Goal: Contribute content: Contribute content

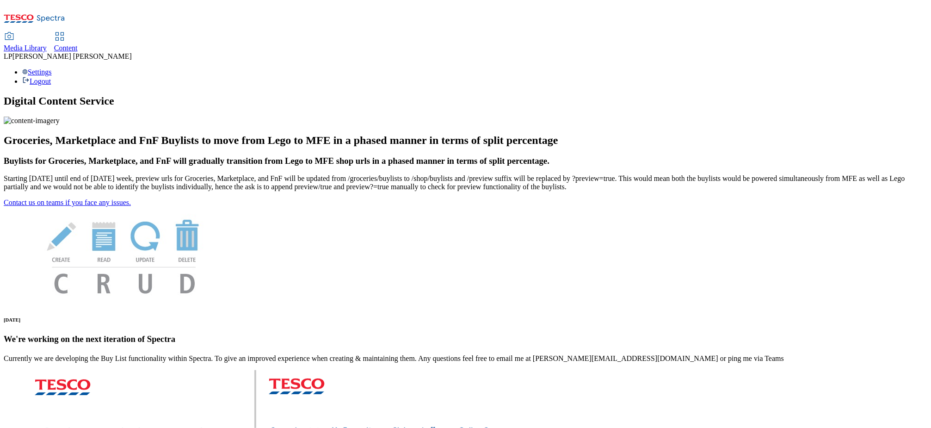
click at [65, 33] on div at bounding box center [59, 38] width 11 height 11
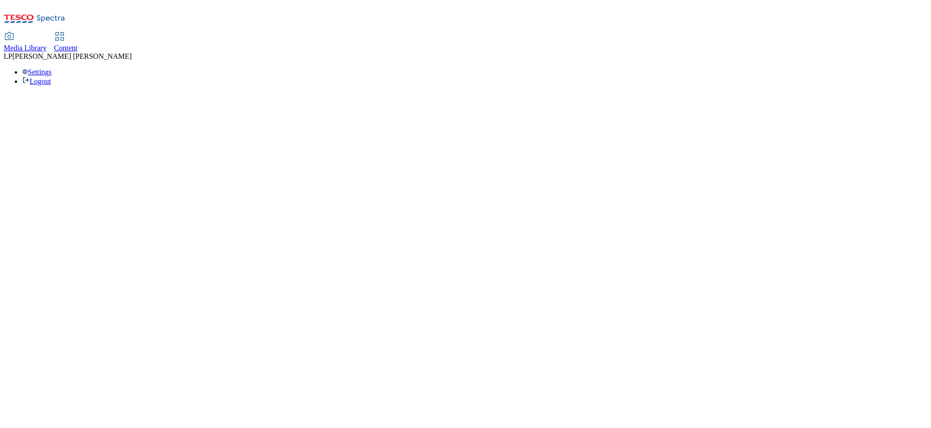
select select "phones-uk"
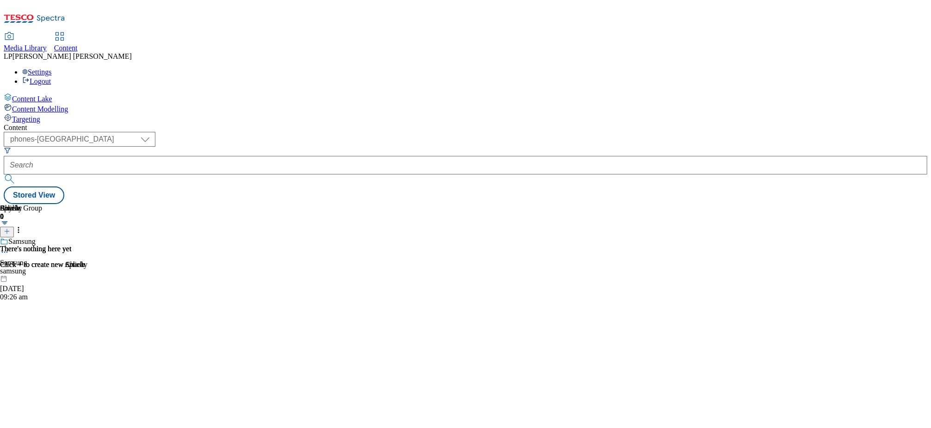
click at [47, 44] on span "Media Library" at bounding box center [25, 48] width 43 height 8
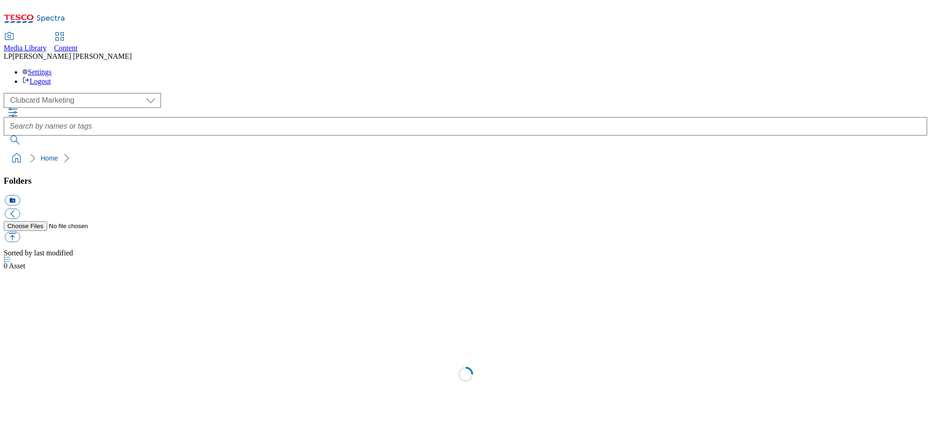
scroll to position [0, 0]
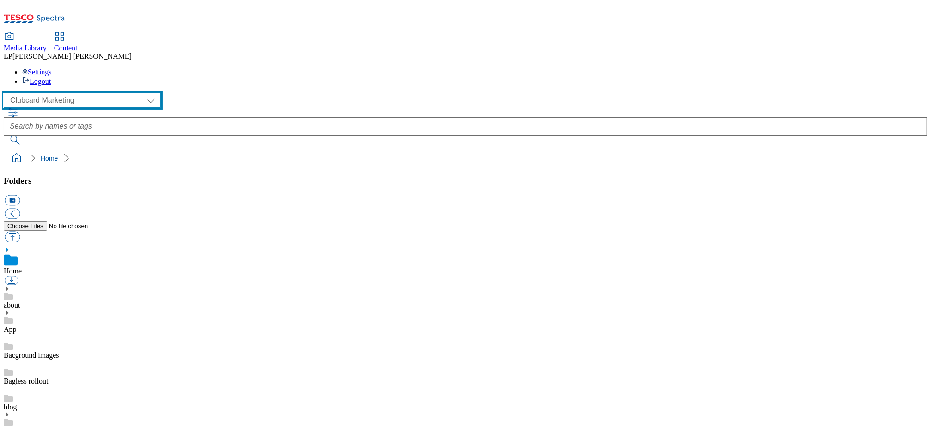
click at [69, 93] on select "Clubcard Marketing Demo Dotcom UK Emails GHS Marketing UK GHS Product UK GHS RO…" at bounding box center [82, 100] width 157 height 15
click at [6, 93] on select "Clubcard Marketing Demo Dotcom UK Emails GHS Marketing UK GHS Product UK GHS RO…" at bounding box center [82, 100] width 157 height 15
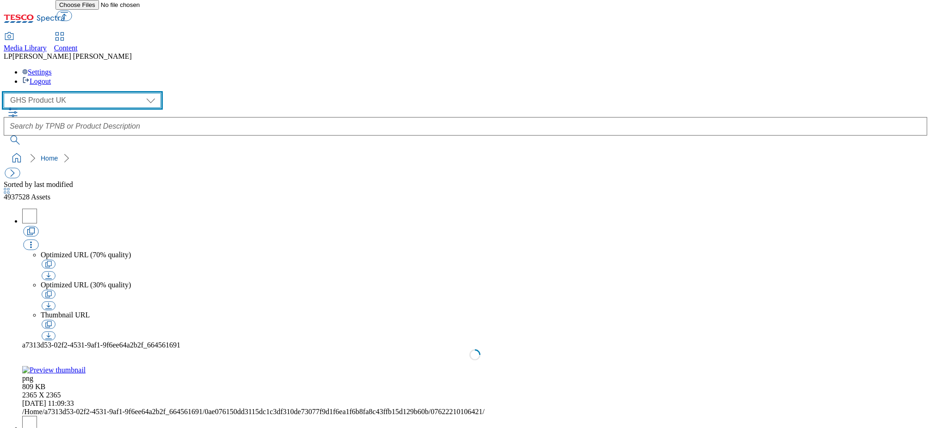
click at [58, 93] on select "Clubcard Marketing Demo Dotcom UK Emails GHS Marketing UK GHS Product UK GHS RO…" at bounding box center [82, 100] width 157 height 15
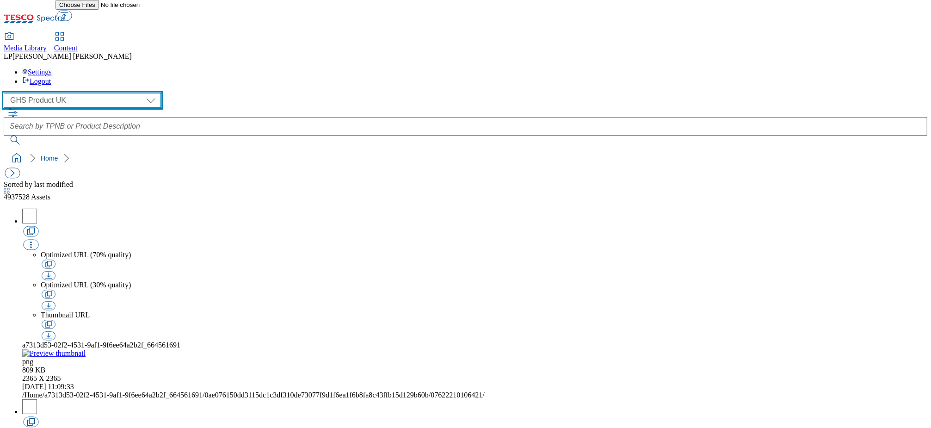
select select "flare-ghs-mktg"
click at [6, 93] on select "Clubcard Marketing Demo Dotcom UK Emails GHS Marketing UK GHS Product UK GHS RO…" at bounding box center [82, 100] width 157 height 15
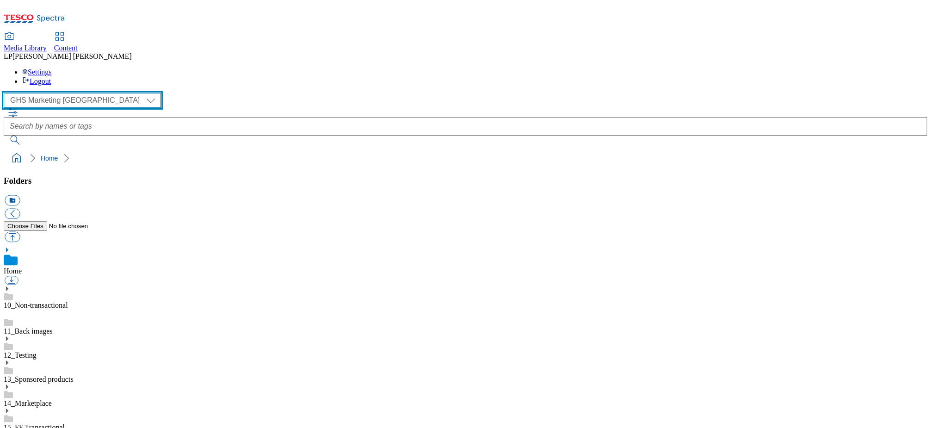
scroll to position [1, 0]
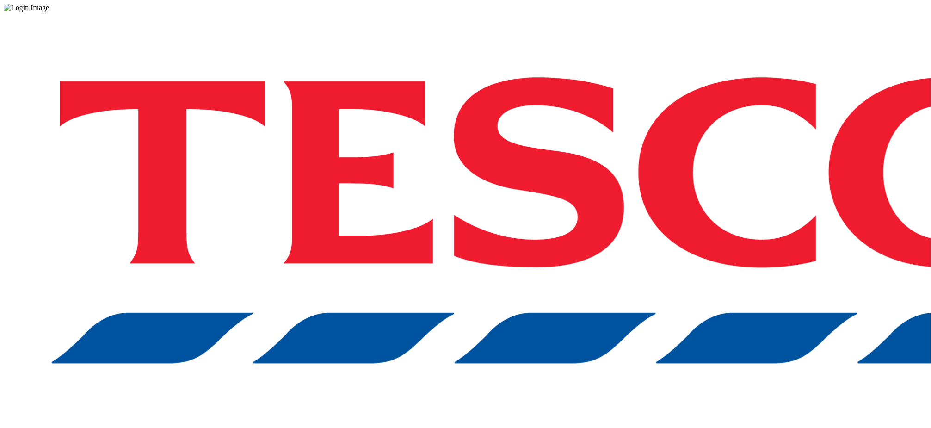
click at [675, 260] on div "Log in to the Spectra’s dashboard using [PERSON_NAME]’s credentials. If you don…" at bounding box center [466, 242] width 924 height 460
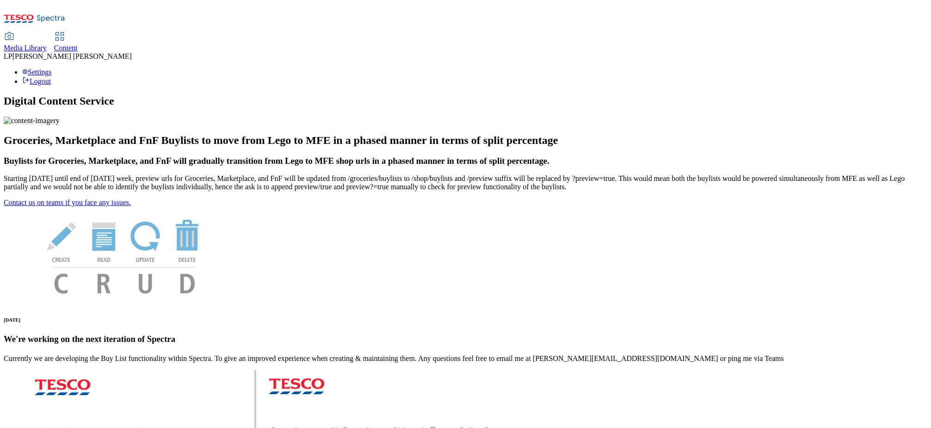
click at [47, 44] on span "Media Library" at bounding box center [25, 48] width 43 height 8
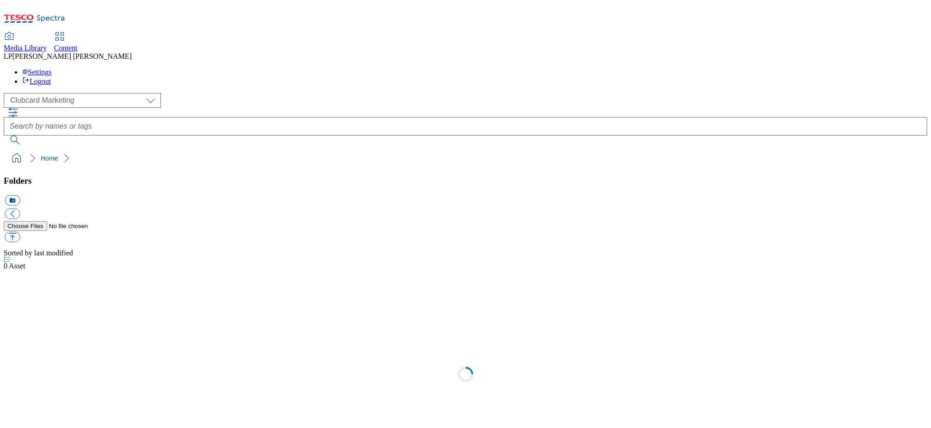
select select "flare-clubcard-mktg"
click at [78, 44] on div "Content" at bounding box center [66, 48] width 24 height 8
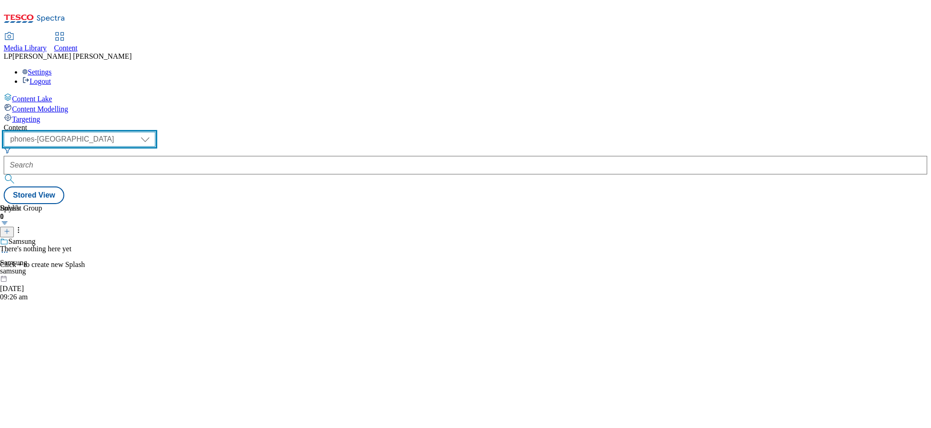
click at [155, 132] on select "dotcom-cz dotcom-hu dotcom-sk fnf-uk ghs-roi ghs-uk group-comms ighs-cz ighs-hu…" at bounding box center [80, 139] width 152 height 15
select select "ghs-uk"
click at [120, 132] on select "dotcom-cz dotcom-hu dotcom-sk fnf-uk ghs-roi ghs-uk group-comms ighs-cz ighs-hu…" at bounding box center [80, 139] width 152 height 15
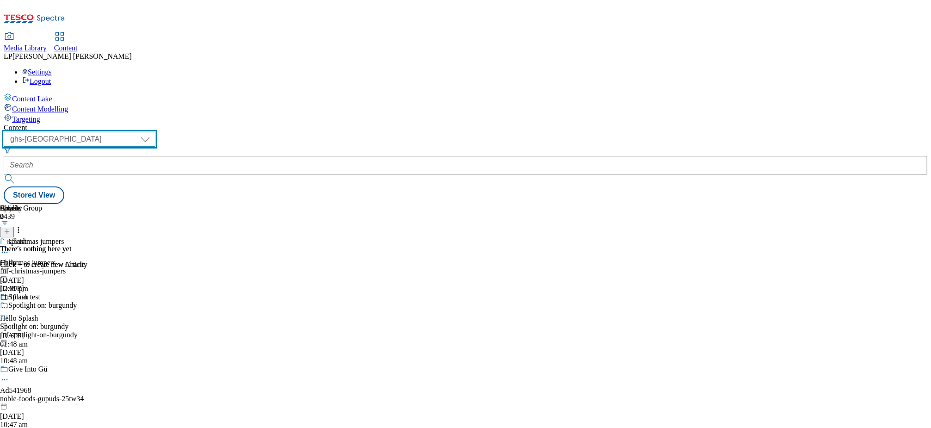
click at [155, 132] on select "dotcom-cz dotcom-hu dotcom-sk fnf-uk ghs-roi ghs-uk group-comms ighs-cz ighs-hu…" at bounding box center [80, 139] width 152 height 15
click at [120, 132] on select "dotcom-cz dotcom-hu dotcom-sk fnf-uk ghs-roi ghs-uk group-comms ighs-cz ighs-hu…" at bounding box center [80, 139] width 152 height 15
click at [256, 124] on div "Content" at bounding box center [466, 128] width 924 height 8
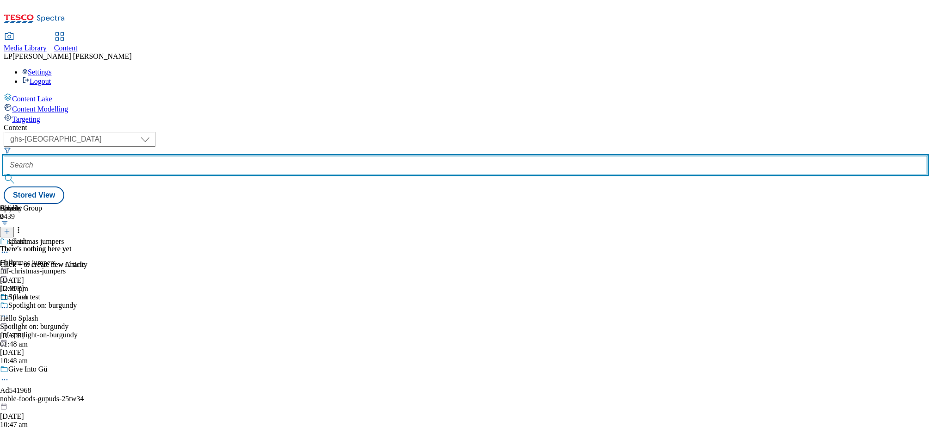
click at [257, 156] on input "text" at bounding box center [466, 165] width 924 height 19
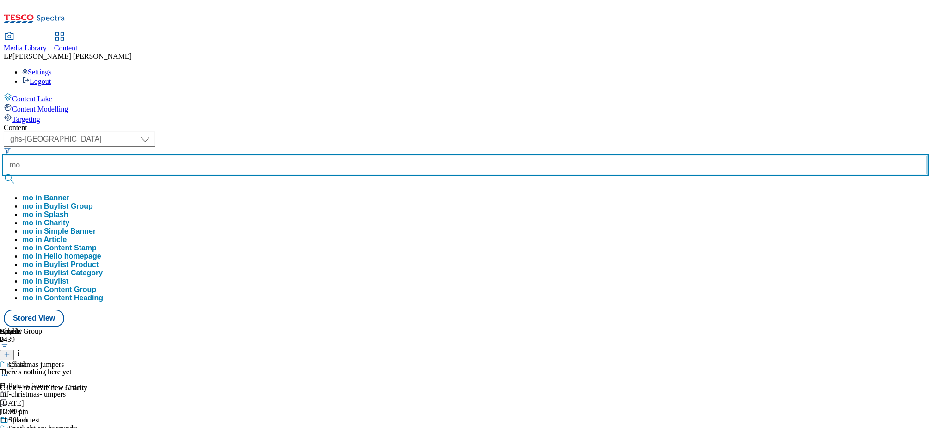
type input "m"
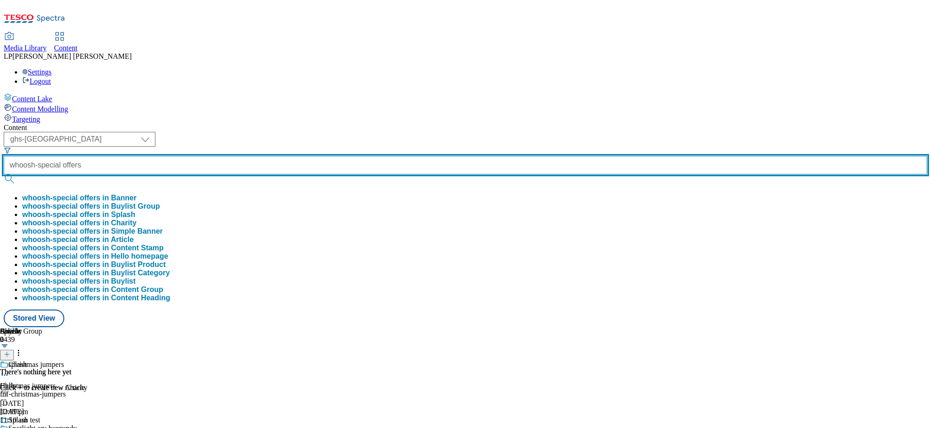
type input "whoosh-special offers"
click at [4, 174] on button "submit" at bounding box center [10, 178] width 13 height 9
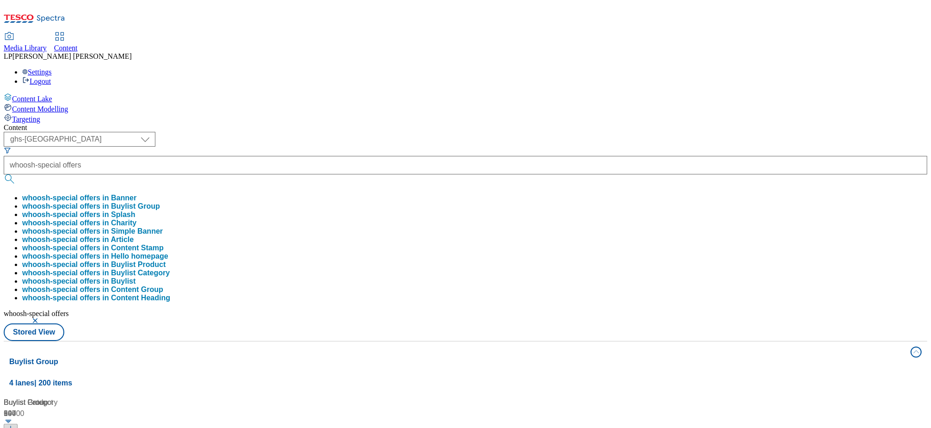
click at [250, 124] on div "Content" at bounding box center [466, 128] width 924 height 8
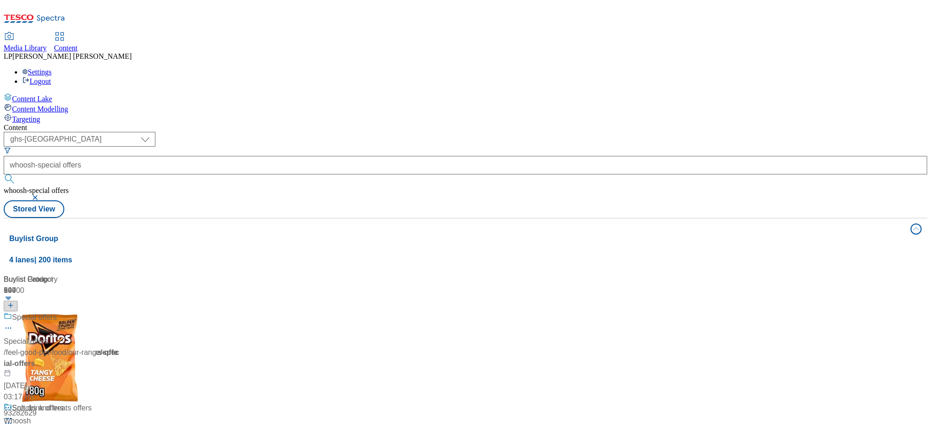
click at [119, 347] on div "/ whoosh-special-offers" at bounding box center [62, 352] width 116 height 11
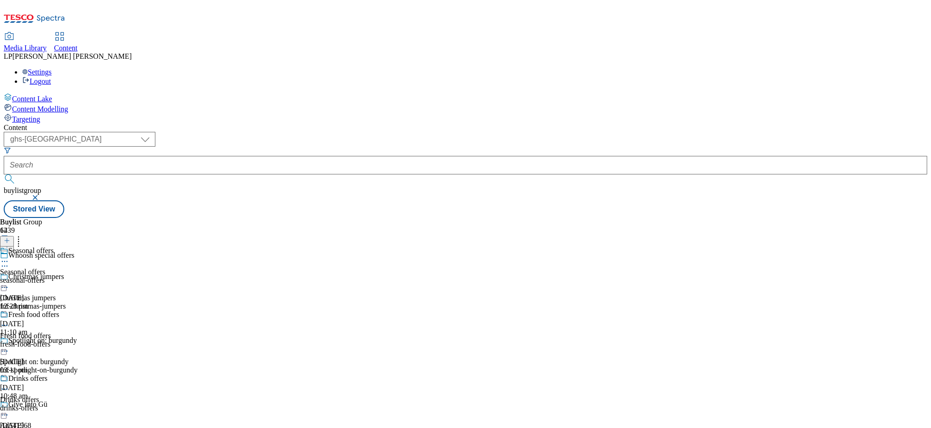
scroll to position [692, 0]
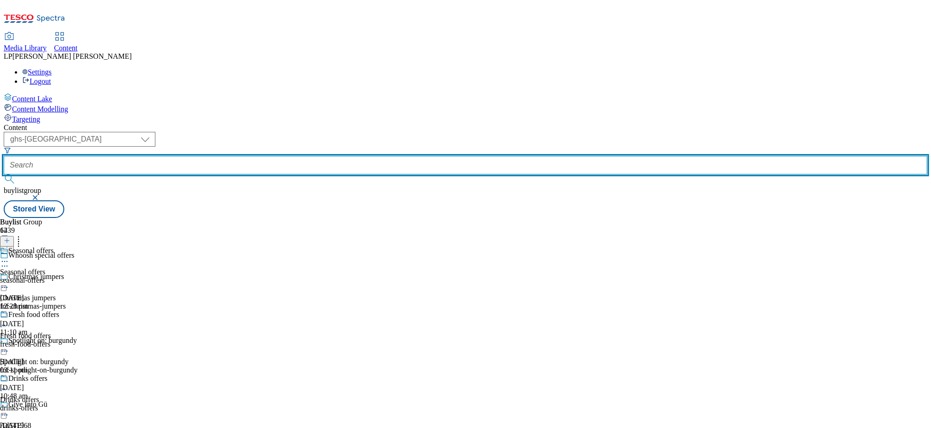
click at [272, 156] on input "text" at bounding box center [466, 165] width 924 height 19
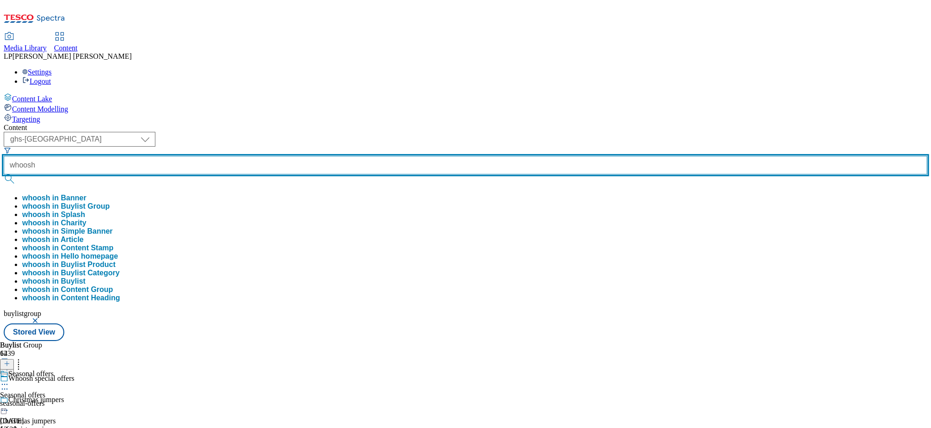
type input "whoosh"
click at [4, 174] on button "submit" at bounding box center [10, 178] width 13 height 9
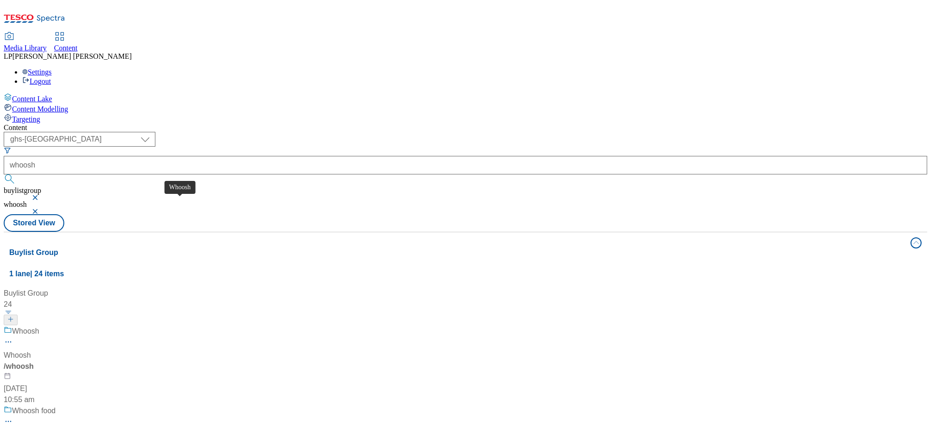
click at [31, 350] on span "Whoosh" at bounding box center [17, 355] width 27 height 11
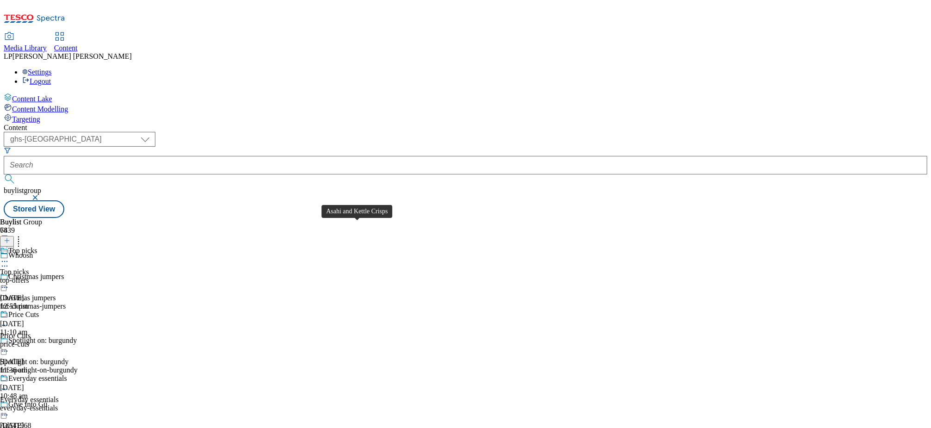
scroll to position [12, 0]
click at [10, 237] on icon at bounding box center [7, 240] width 6 height 6
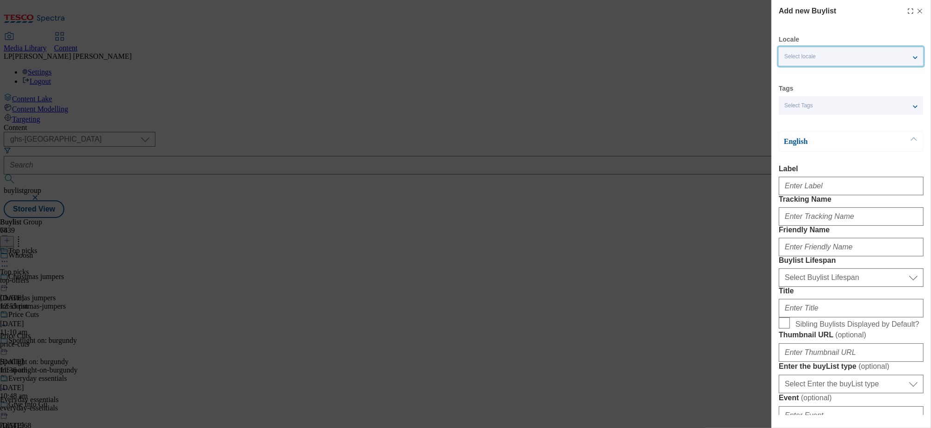
click at [828, 60] on div "Select locale" at bounding box center [851, 56] width 144 height 19
click at [792, 137] on p "English" at bounding box center [832, 141] width 97 height 9
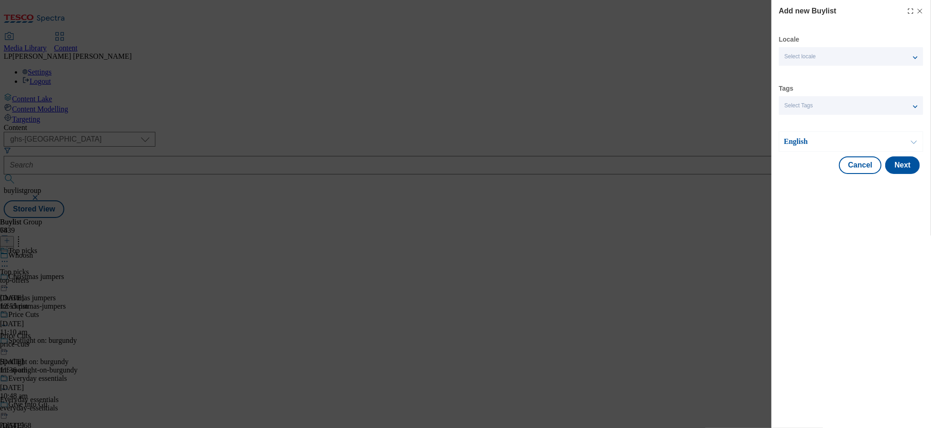
click at [813, 106] on div "Select Tags" at bounding box center [851, 105] width 144 height 19
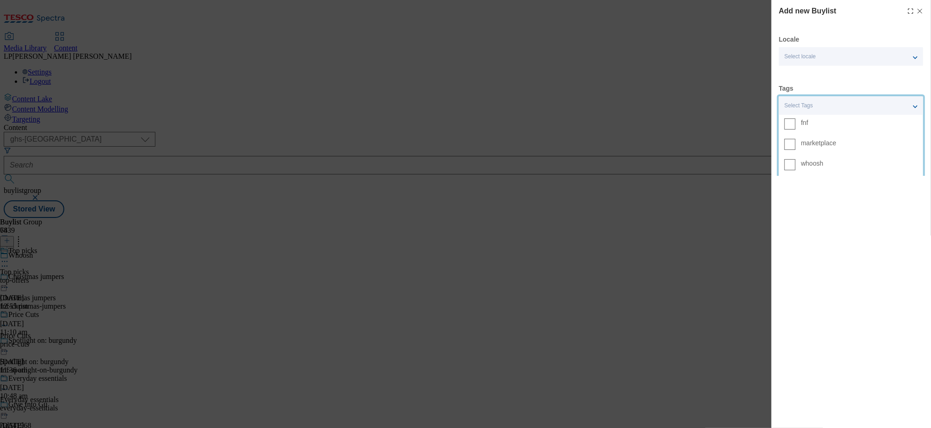
click at [812, 161] on span "whoosh" at bounding box center [812, 163] width 22 height 5
click at [796, 160] on input "whoosh" at bounding box center [790, 164] width 11 height 11
click at [834, 80] on div "Locale Select locale English Welsh Tags 1 tags selected fnf marketplace whoosh …" at bounding box center [851, 104] width 145 height 139
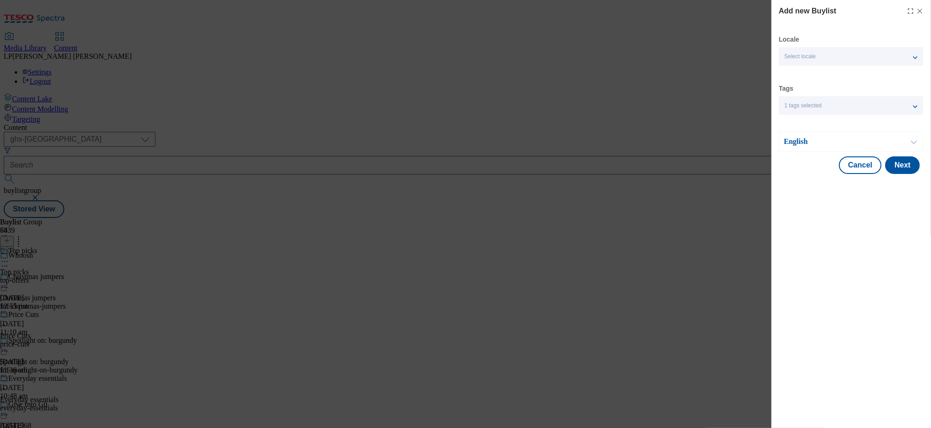
click at [913, 147] on button "Modal" at bounding box center [914, 141] width 18 height 19
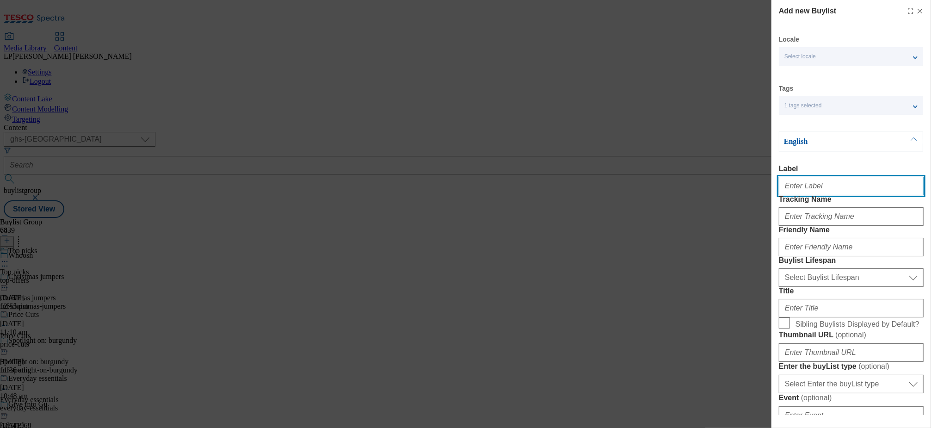
click at [812, 192] on input "Label" at bounding box center [851, 186] width 145 height 19
paste input "Modelo"
type input "Modelo"
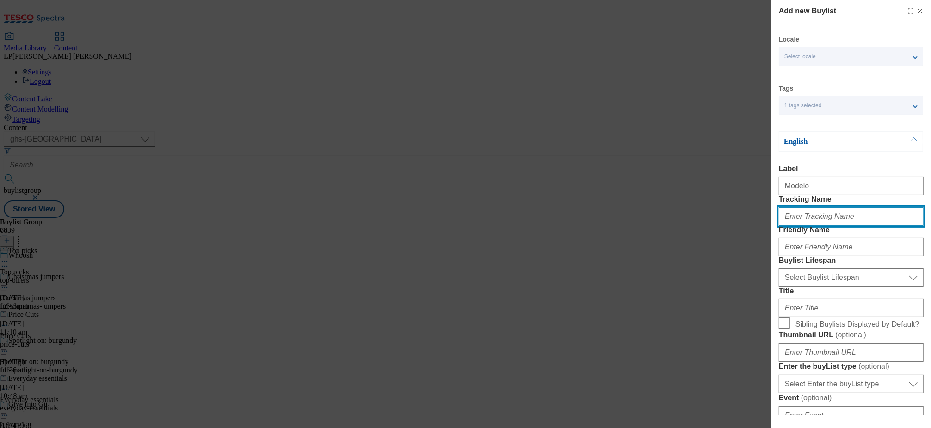
click at [819, 226] on input "Tracking Name" at bounding box center [851, 216] width 145 height 19
paste input "Whoosh_media_modelo"
type input "Whoosh_media_modelo"
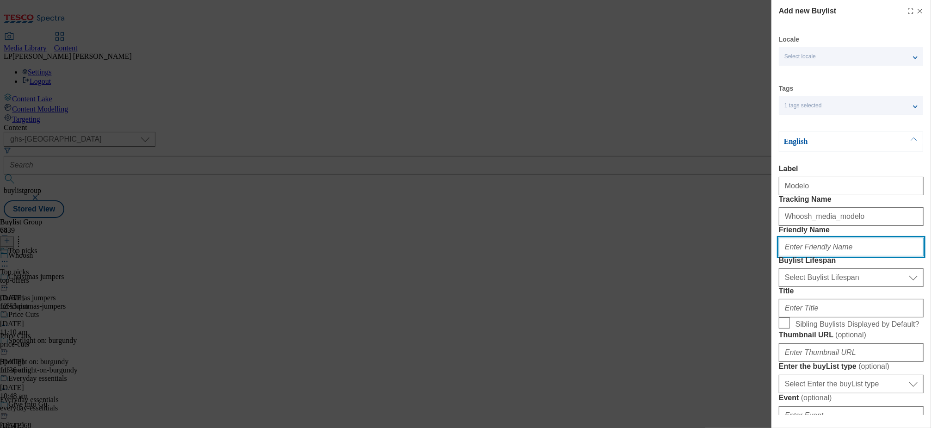
click at [822, 256] on input "Friendly Name" at bounding box center [851, 247] width 145 height 19
type input "Modelo"
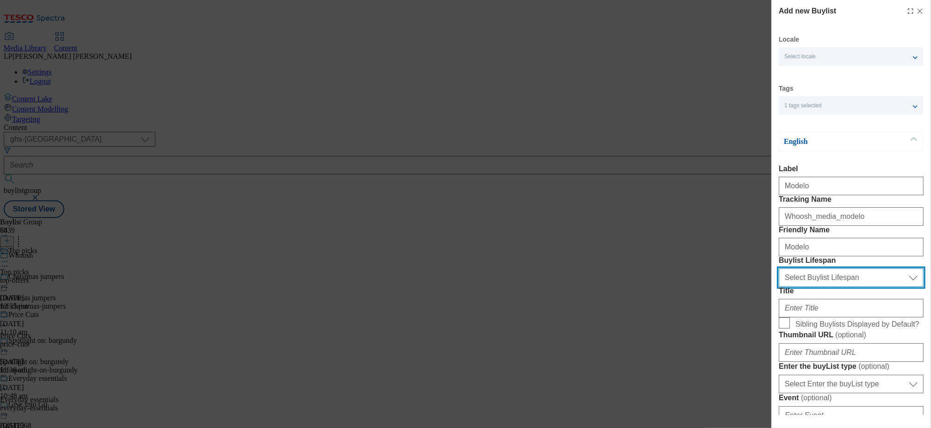
click at [847, 287] on select "Select Buylist Lifespan evergreen seasonal tactical" at bounding box center [851, 277] width 145 height 19
select select "evergreen"
click at [779, 287] on select "Select Buylist Lifespan evergreen seasonal tactical" at bounding box center [851, 277] width 145 height 19
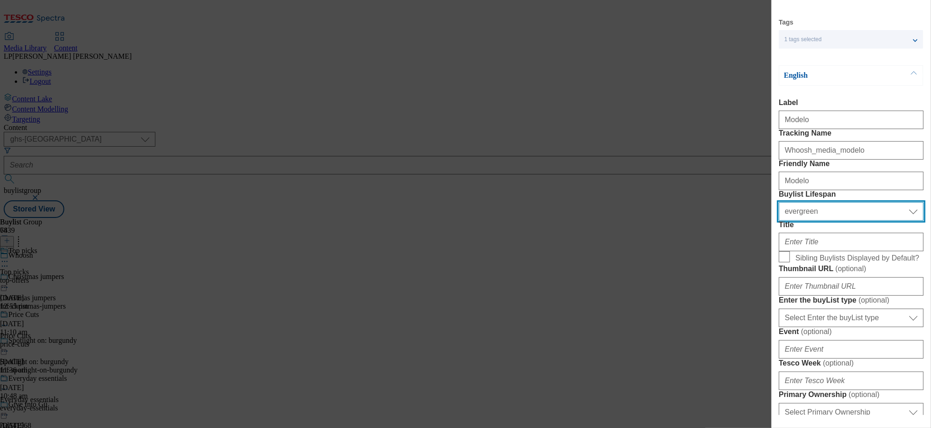
scroll to position [73, 0]
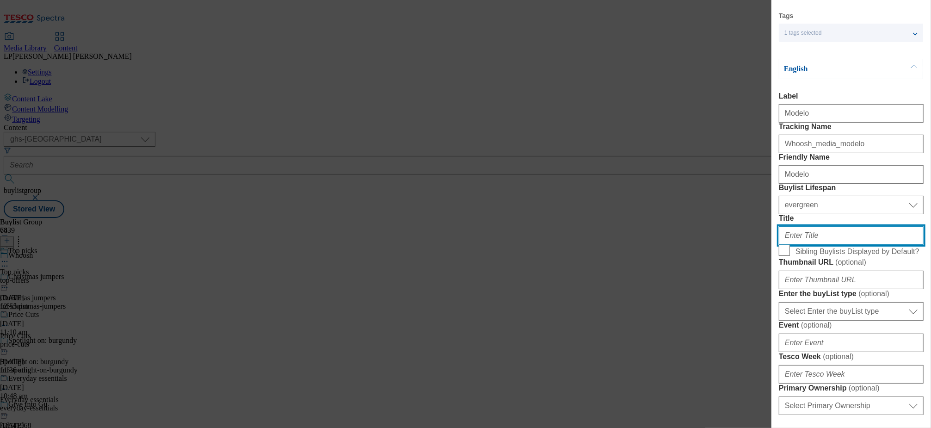
click at [805, 245] on input "Title" at bounding box center [851, 235] width 145 height 19
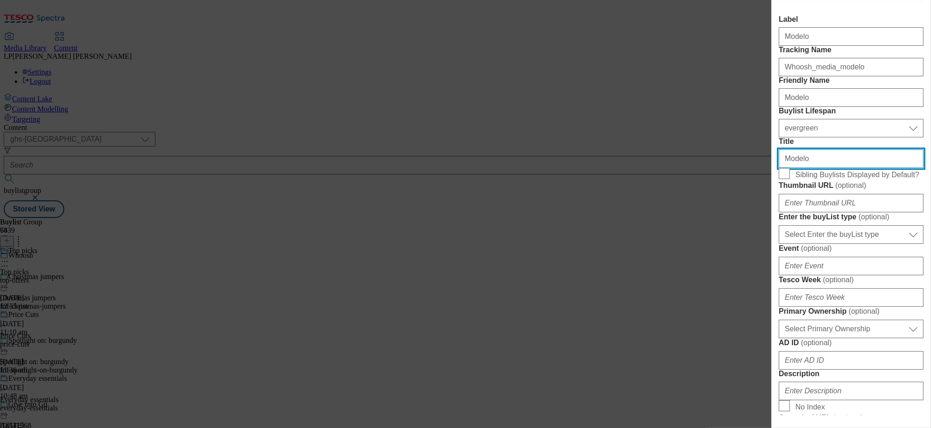
scroll to position [150, 0]
type input "Modelo"
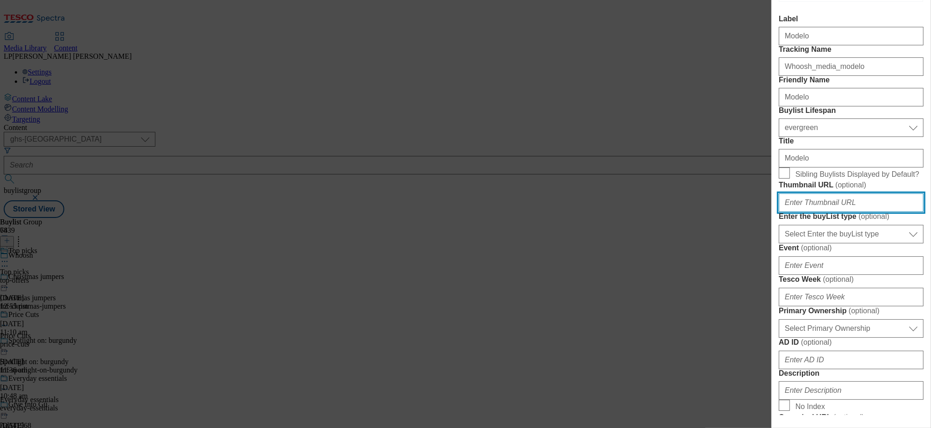
click at [818, 212] on input "Thumbnail URL ( optional )" at bounding box center [851, 202] width 145 height 19
paste input "https://digitalcontent.api.tesco.com/v2/media/ghs-mktg/4b4d3f1d-fb1d-4d6f-a30b-…"
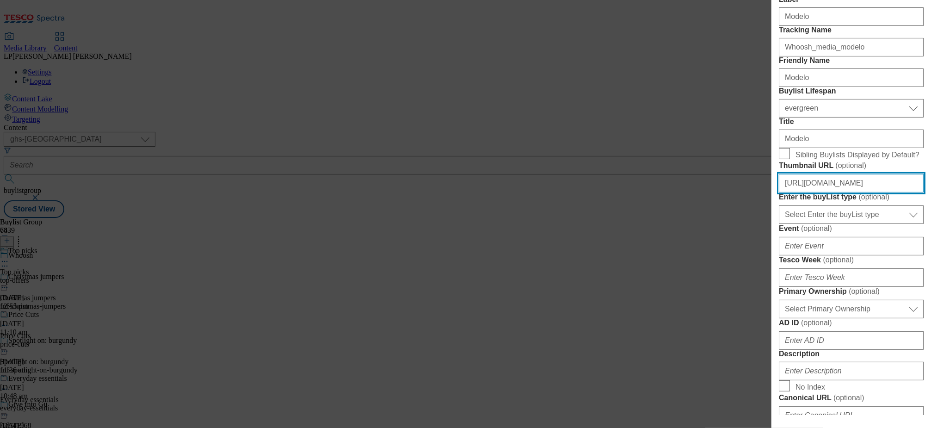
scroll to position [185, 0]
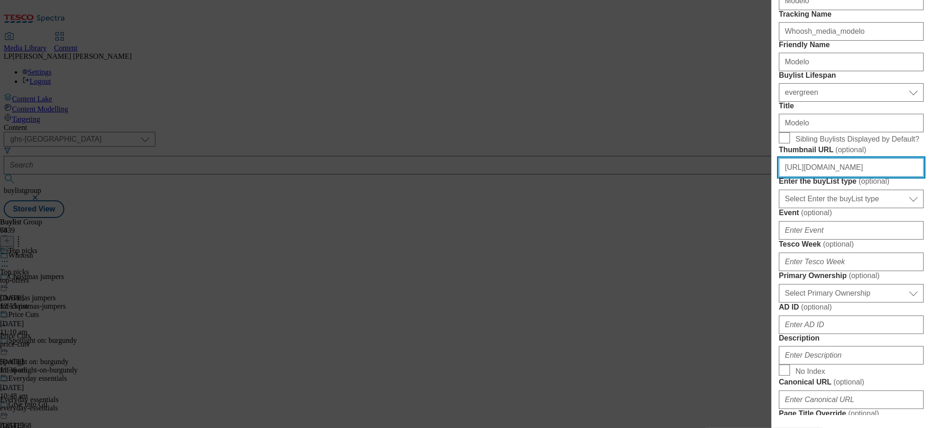
type input "https://digitalcontent.api.tesco.com/v2/media/ghs-mktg/4b4d3f1d-fb1d-4d6f-a30b-…"
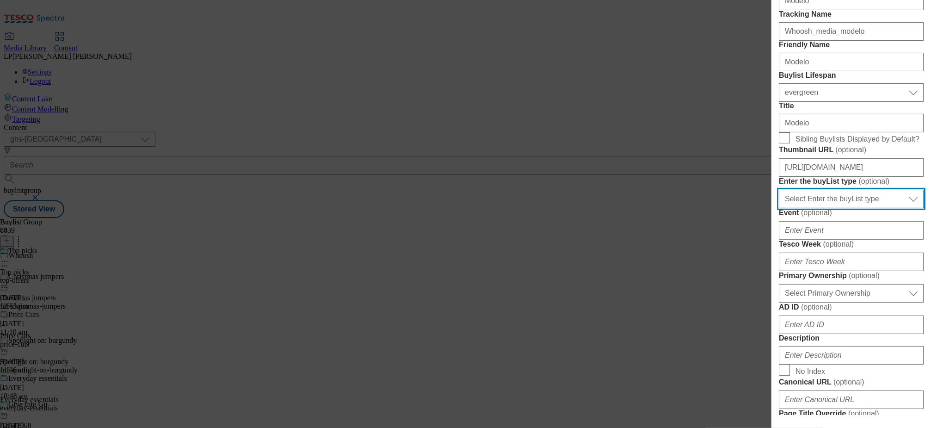
click at [817, 208] on select "Select Enter the buyList type event supplier funded long term >4 weeks supplier…" at bounding box center [851, 199] width 145 height 19
click at [779, 208] on select "Select Enter the buyList type event supplier funded long term >4 weeks supplier…" at bounding box center [851, 199] width 145 height 19
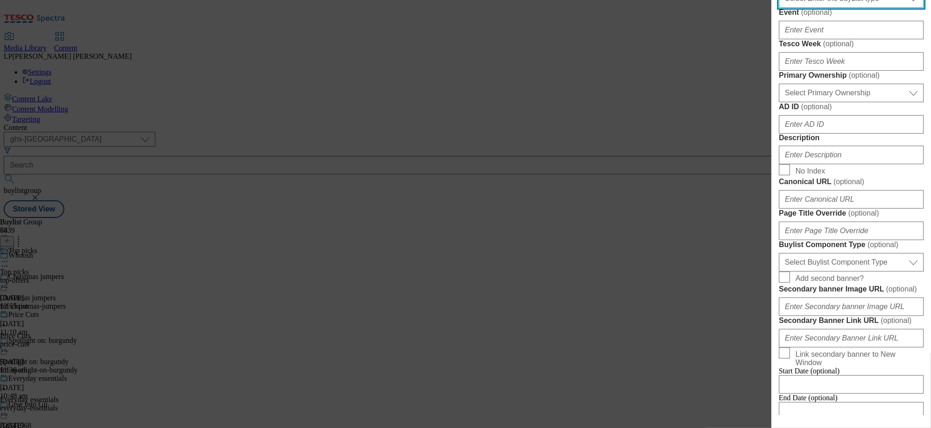
scroll to position [392, 0]
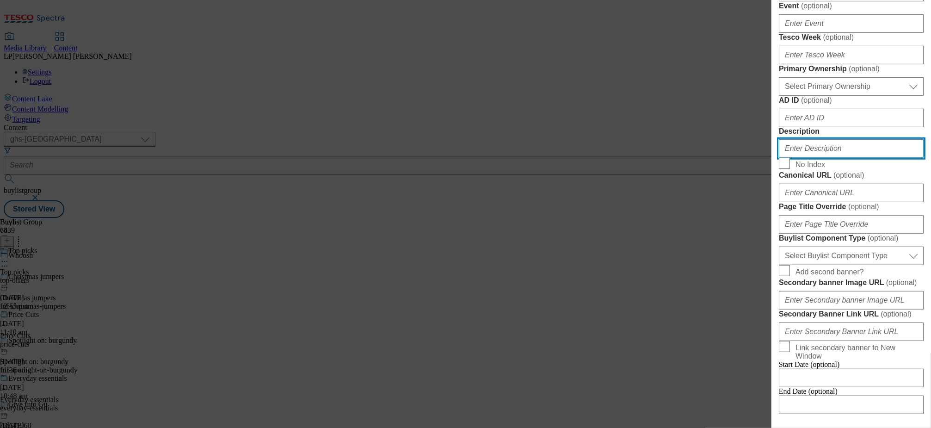
click at [810, 158] on input "Description" at bounding box center [851, 148] width 145 height 19
paste input "Fire-roasted malts and tropical hops carefully brewed for an Especial taste. Sh…"
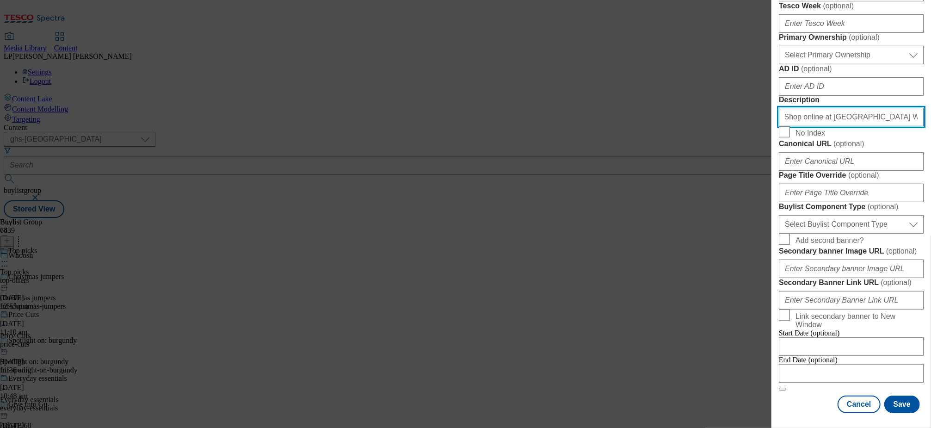
scroll to position [559, 0]
type input "Fire-roasted malts and tropical hops carefully brewed for an Especial taste. Sh…"
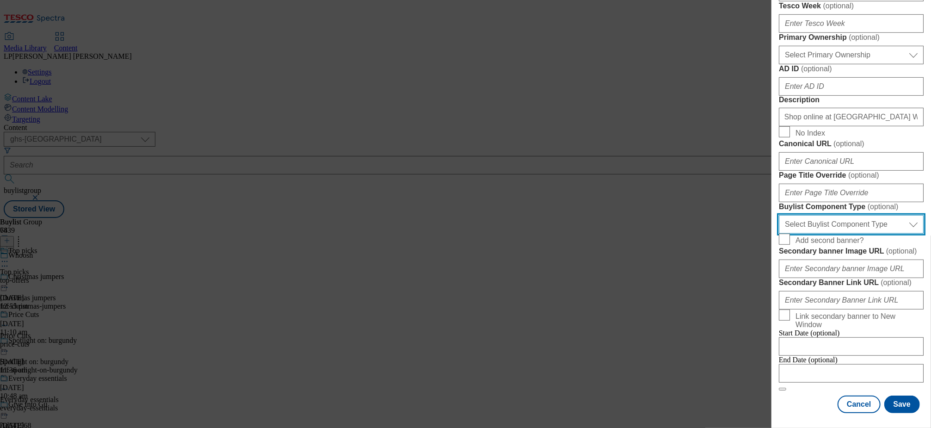
click at [836, 234] on select "Select Buylist Component Type Banner Competition Header Meal" at bounding box center [851, 224] width 145 height 19
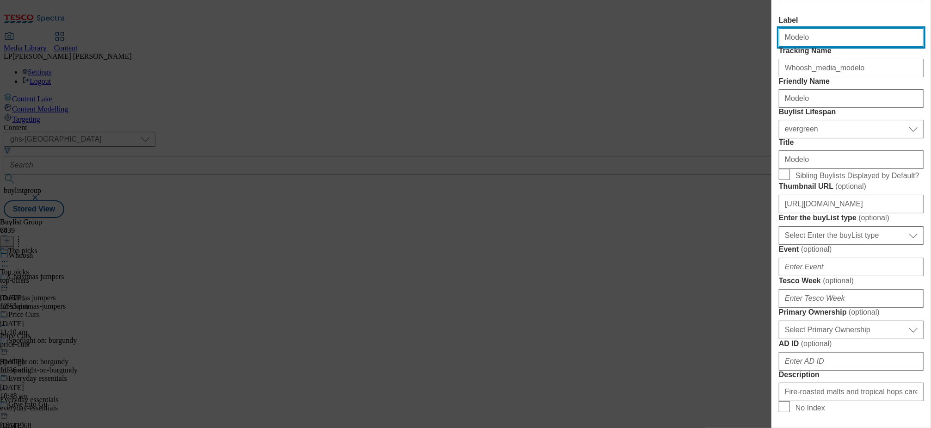
select select "Banner"
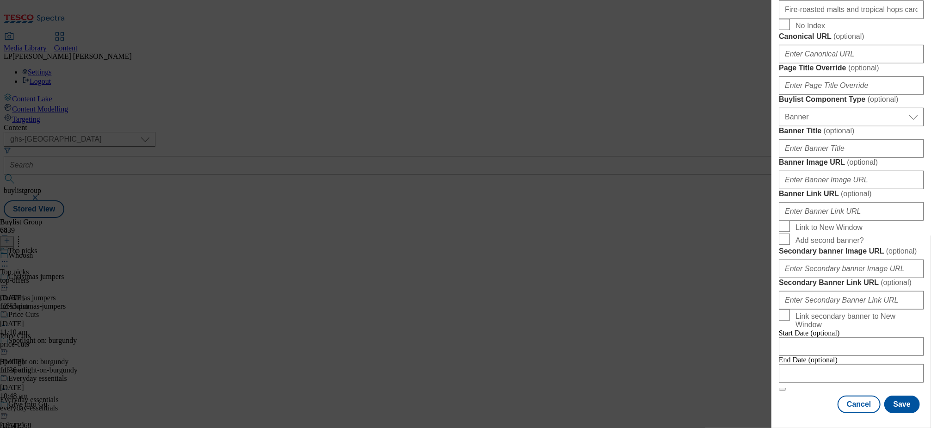
scroll to position [687, 0]
click at [824, 189] on input "Banner Image URL ( optional )" at bounding box center [851, 180] width 145 height 19
paste input "https://digitalcontent.api.tesco.com/v2/media/ghs-mktg/b480ec98-6390-4f18-8a18-…"
type input "https://digitalcontent.api.tesco.com/v2/media/ghs-mktg/b480ec98-6390-4f18-8a18-…"
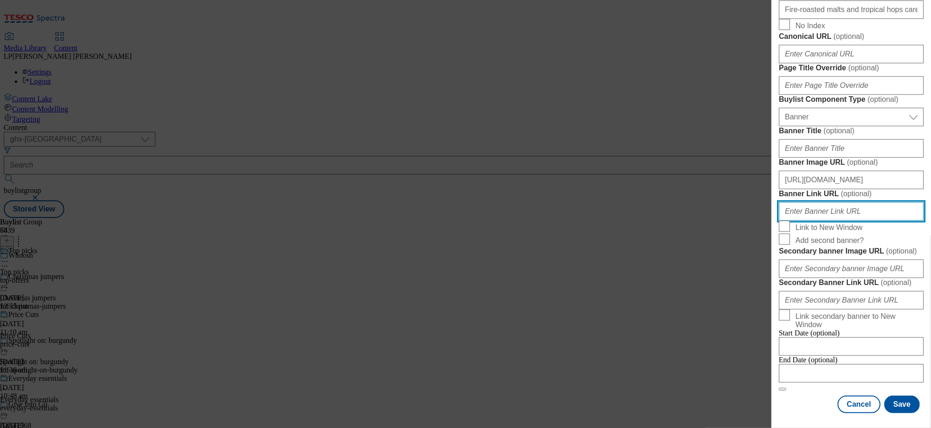
click at [822, 221] on input "Banner Link URL ( optional )" at bounding box center [851, 211] width 145 height 19
click at [905, 405] on button "Save" at bounding box center [903, 405] width 36 height 18
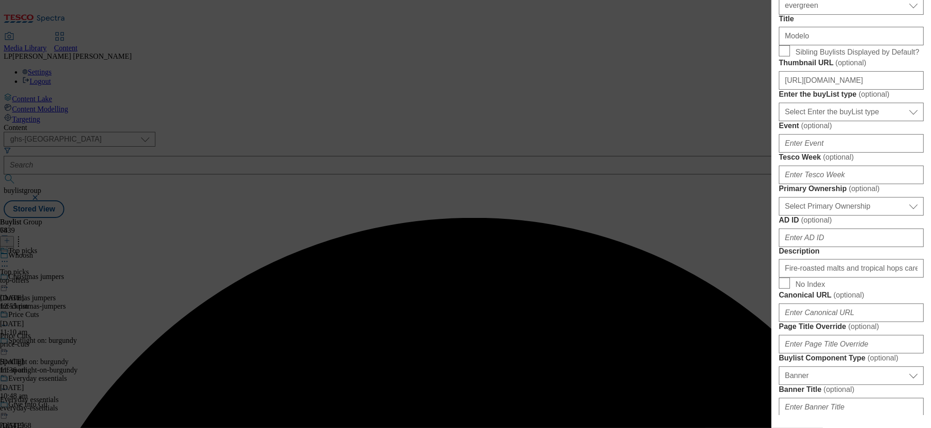
scroll to position [0, 0]
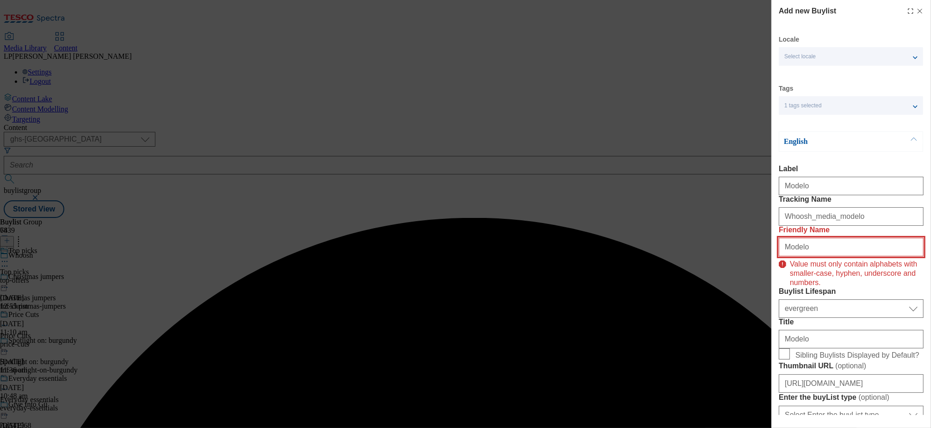
drag, startPoint x: 812, startPoint y: 281, endPoint x: 722, endPoint y: 281, distance: 90.2
click at [722, 281] on div "Add new Buylist Locale Select locale English Welsh Tags 1 tags selected fnf mar…" at bounding box center [465, 214] width 931 height 428
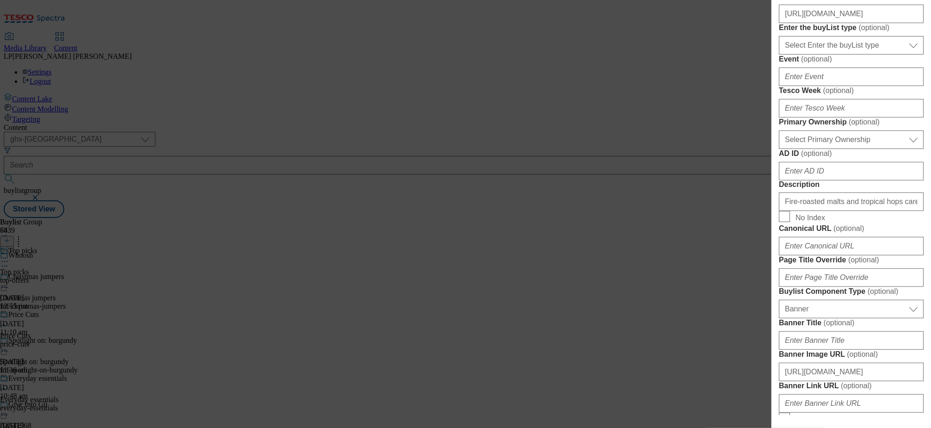
scroll to position [226, 0]
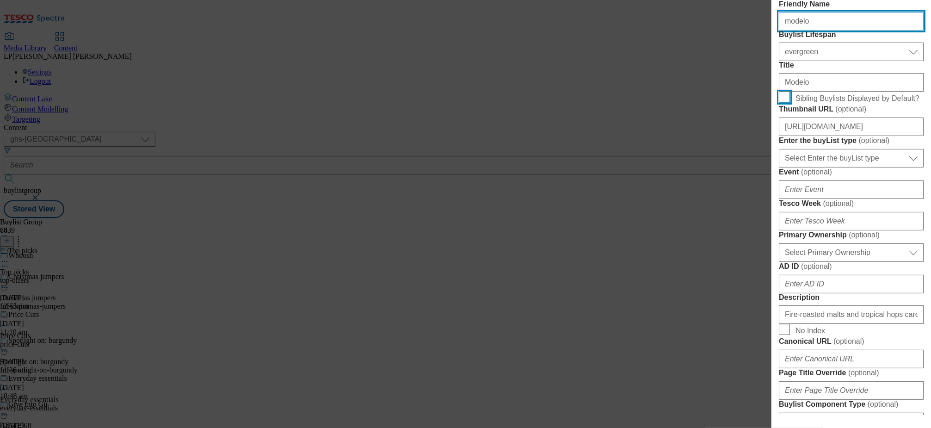
type input "modelo"
click at [789, 103] on input "Sibling Buylists Displayed by Default?" at bounding box center [784, 97] width 11 height 11
checkbox input "true"
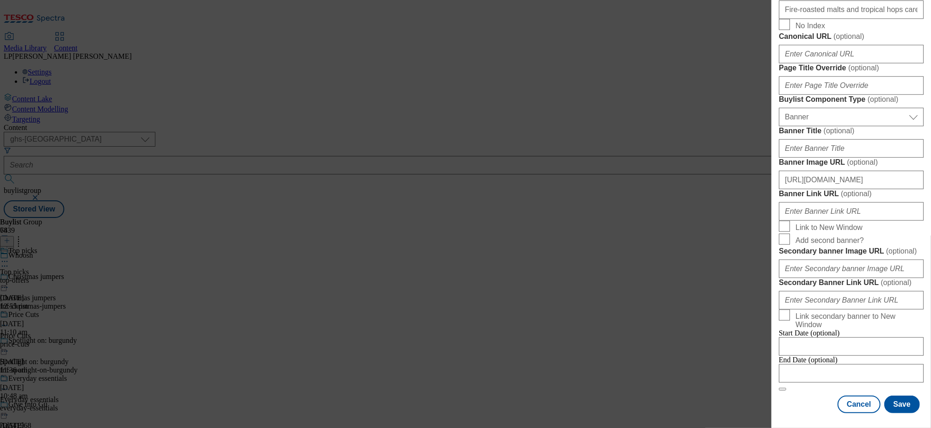
scroll to position [917, 0]
click at [902, 403] on button "Save" at bounding box center [903, 405] width 36 height 18
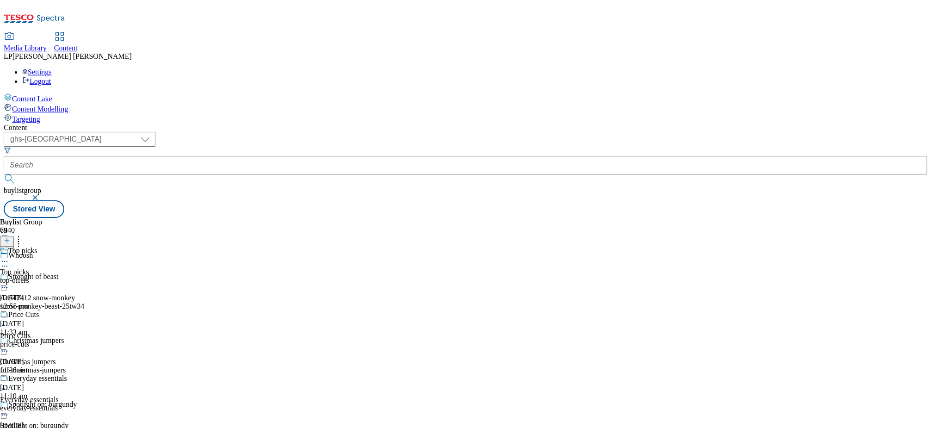
scroll to position [7242, 0]
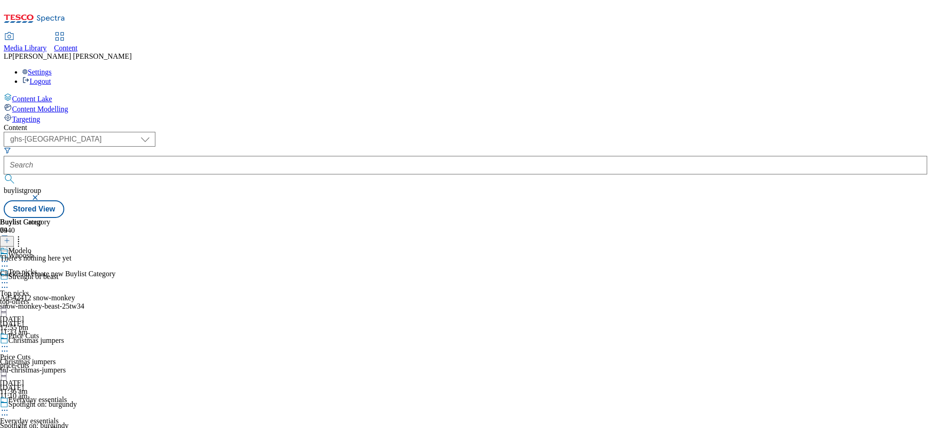
click at [9, 241] on line at bounding box center [7, 241] width 5 height 0
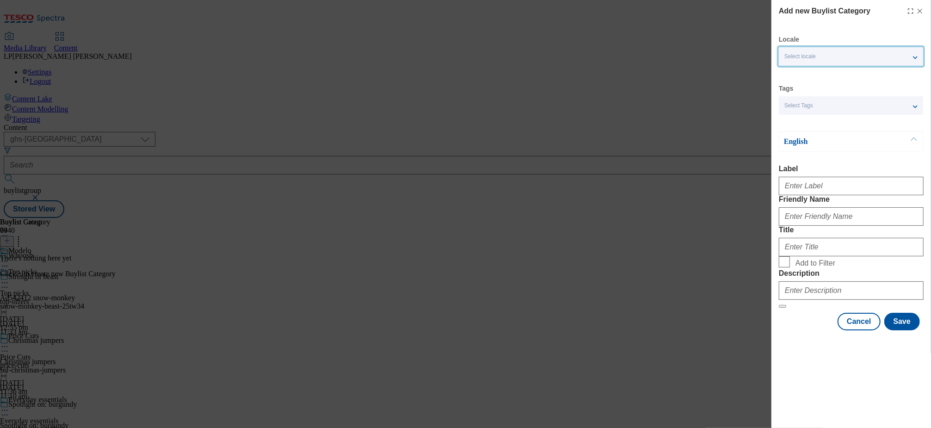
click at [814, 54] on span "Select locale" at bounding box center [800, 56] width 31 height 7
click at [827, 135] on div "English" at bounding box center [851, 141] width 144 height 20
click at [827, 108] on div "Select Tags" at bounding box center [851, 105] width 144 height 19
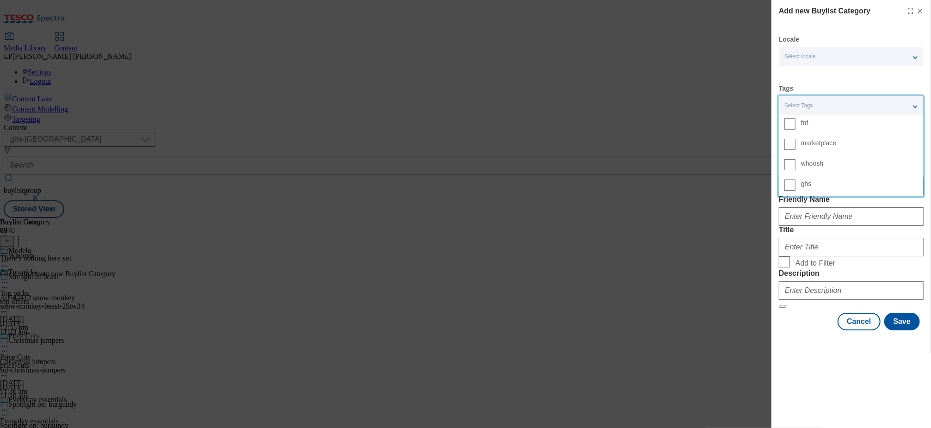
click at [798, 161] on label "whoosh" at bounding box center [851, 165] width 144 height 20
click at [796, 161] on input "whoosh" at bounding box center [790, 164] width 11 height 11
click at [855, 220] on div "Friendly Name" at bounding box center [851, 210] width 145 height 31
click at [823, 195] on div "Modal" at bounding box center [851, 184] width 145 height 22
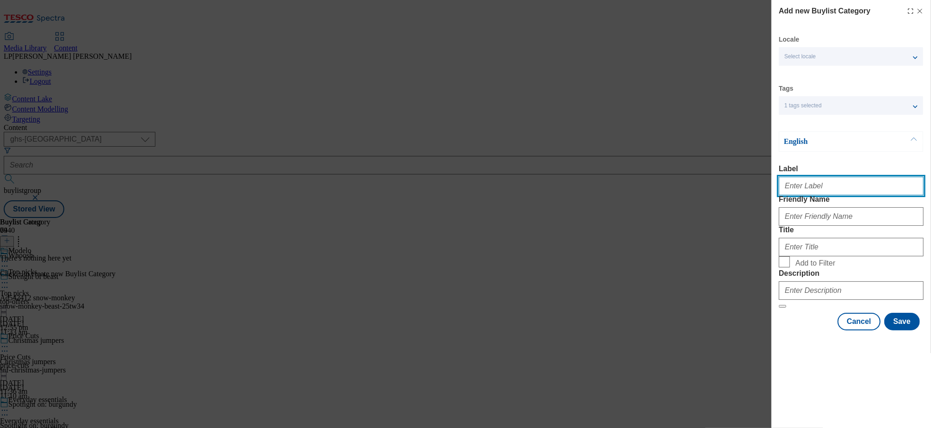
click at [818, 192] on input "Label" at bounding box center [851, 186] width 145 height 19
type input "Modelo"
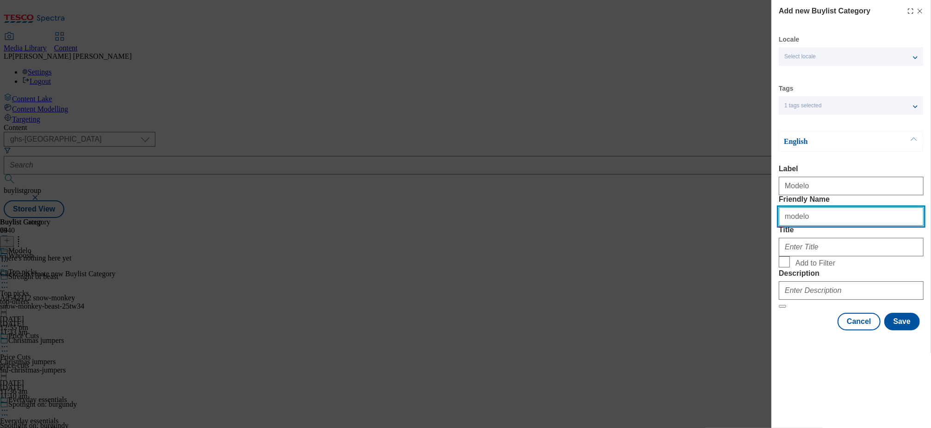
type input "modelo"
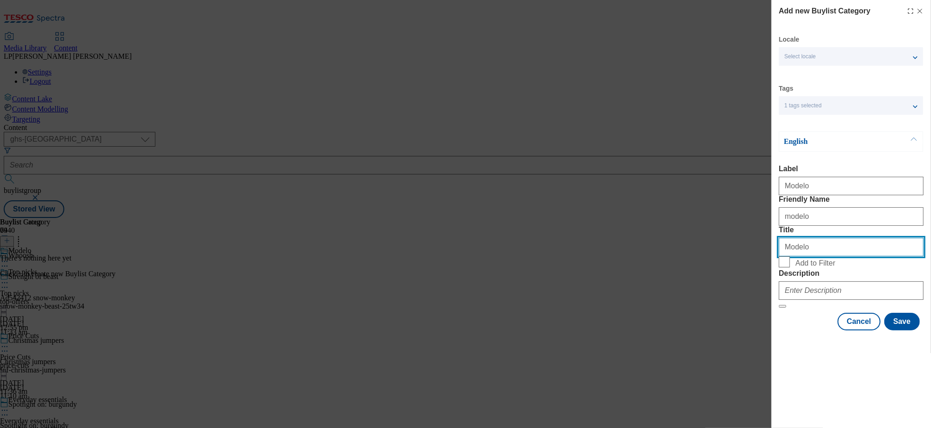
type input "Modelo"
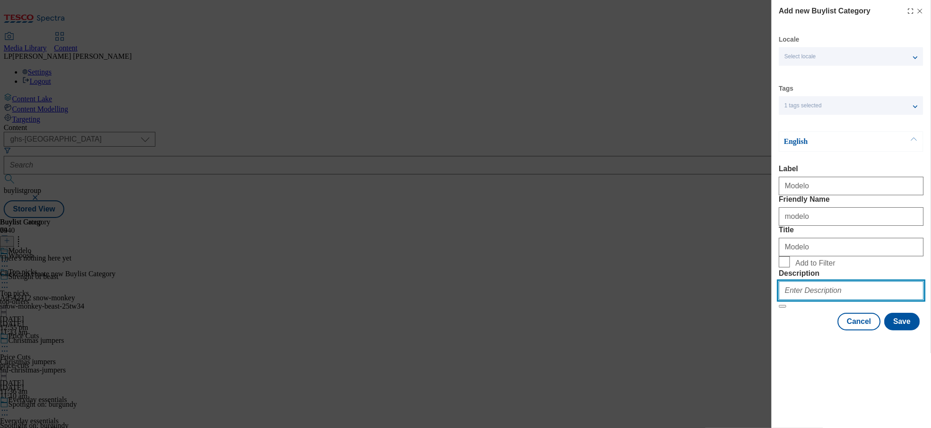
click at [796, 300] on input "Description" at bounding box center [851, 290] width 145 height 19
click at [811, 300] on input "Description" at bounding box center [851, 290] width 145 height 19
paste input "Fire-roasted malts and tropical hops carefully brewed for an Especial taste. Sh…"
type input "Fire-roasted malts and tropical hops carefully brewed for an Especial taste. Sh…"
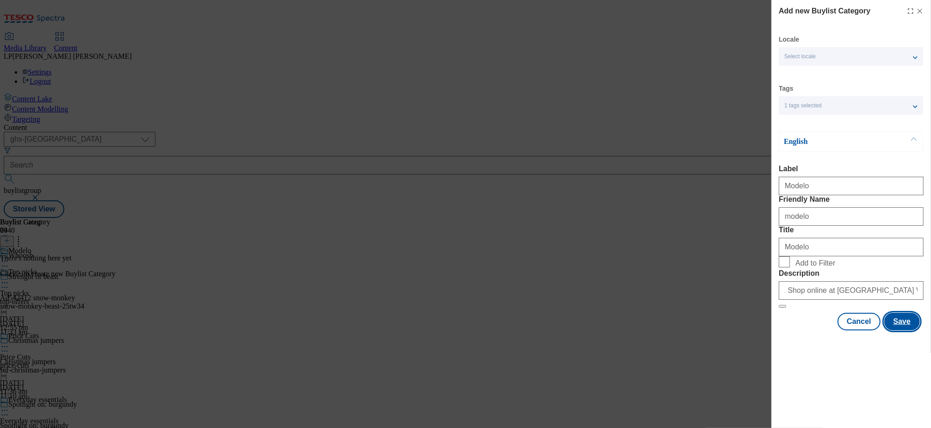
click at [903, 330] on button "Save" at bounding box center [903, 322] width 36 height 18
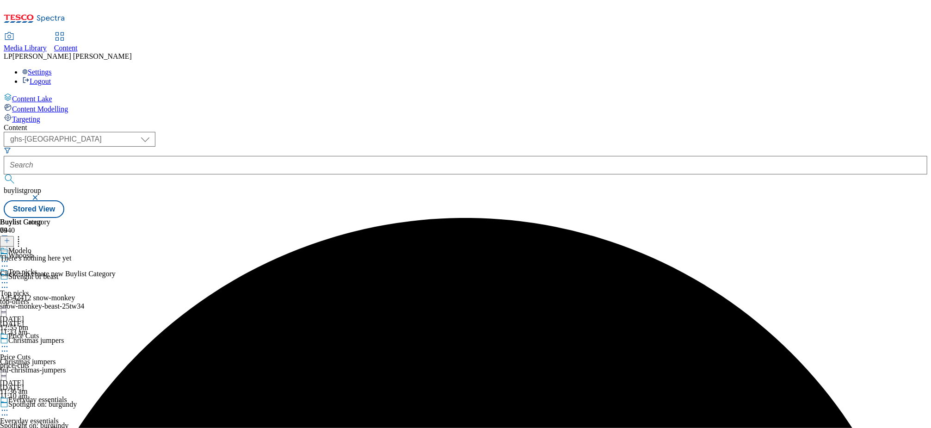
scroll to position [0, 0]
click at [50, 276] on div "modelo" at bounding box center [25, 280] width 50 height 8
click at [10, 237] on icon at bounding box center [7, 240] width 6 height 6
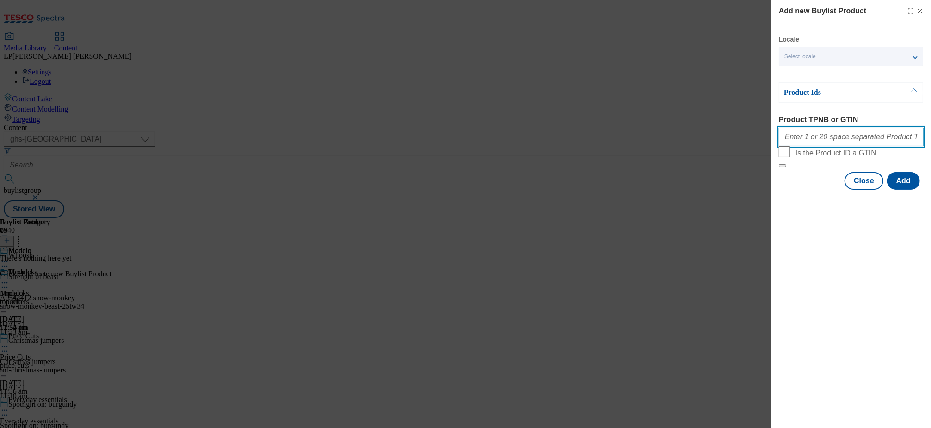
click at [807, 139] on input "Product TPNB or GTIN" at bounding box center [851, 137] width 145 height 19
paste input "81757939 96929247 96972102 83681155 91381567 90508876 76162964 96631938 85735118"
type input "81757939 96929247 96972102 83681155 91381567 90508876 76162964 96631938 85735118"
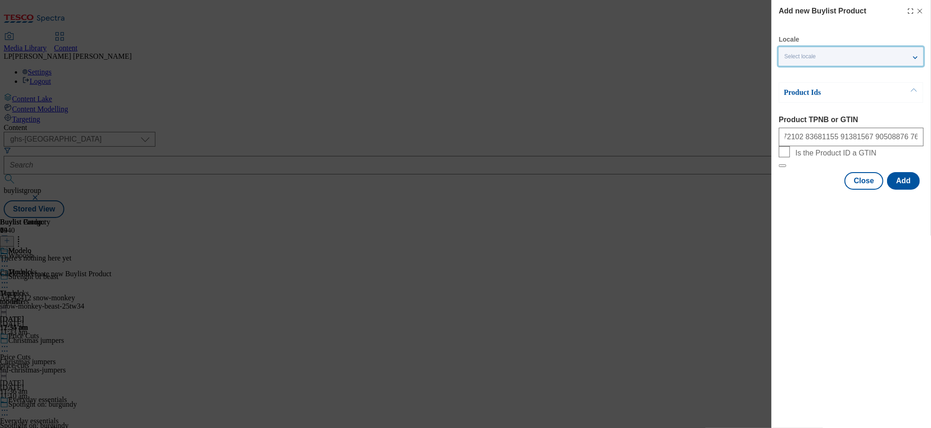
scroll to position [0, 0]
click at [799, 56] on span "Select locale" at bounding box center [800, 56] width 31 height 7
click at [799, 73] on label "English" at bounding box center [851, 76] width 144 height 20
click at [844, 37] on div "Locale Select locale English Welsh" at bounding box center [851, 50] width 144 height 31
click at [905, 190] on button "Add" at bounding box center [903, 181] width 33 height 18
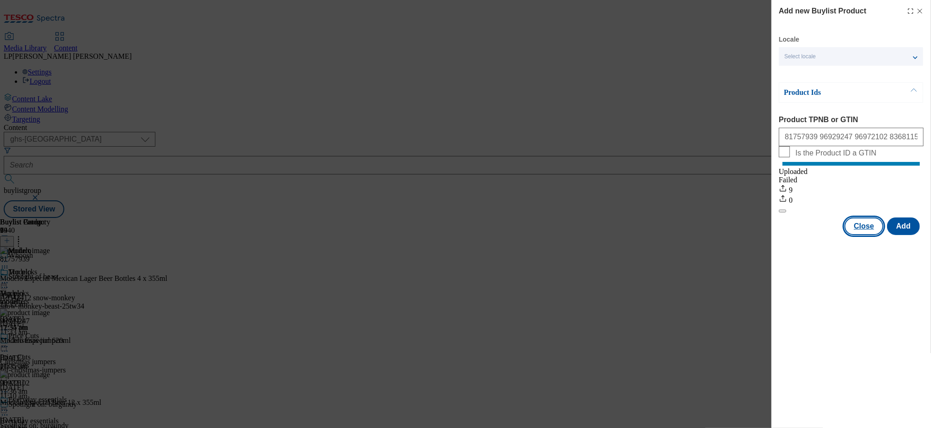
click at [871, 235] on button "Close" at bounding box center [864, 226] width 39 height 18
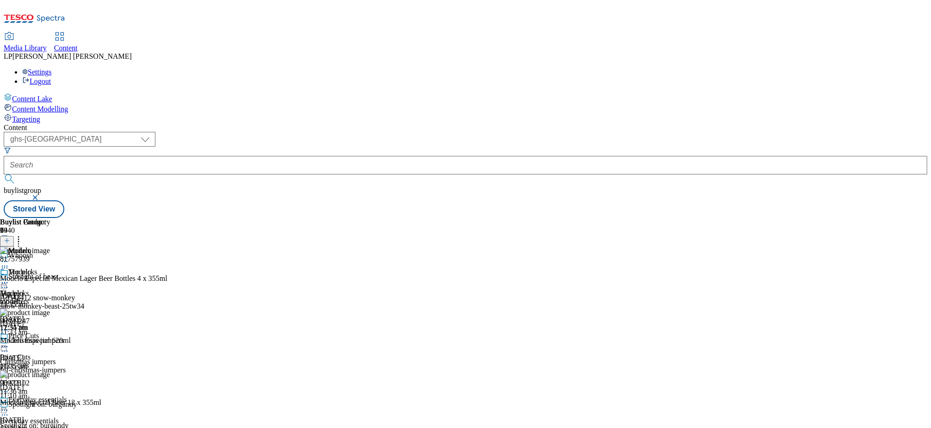
click at [9, 257] on icon at bounding box center [4, 261] width 9 height 9
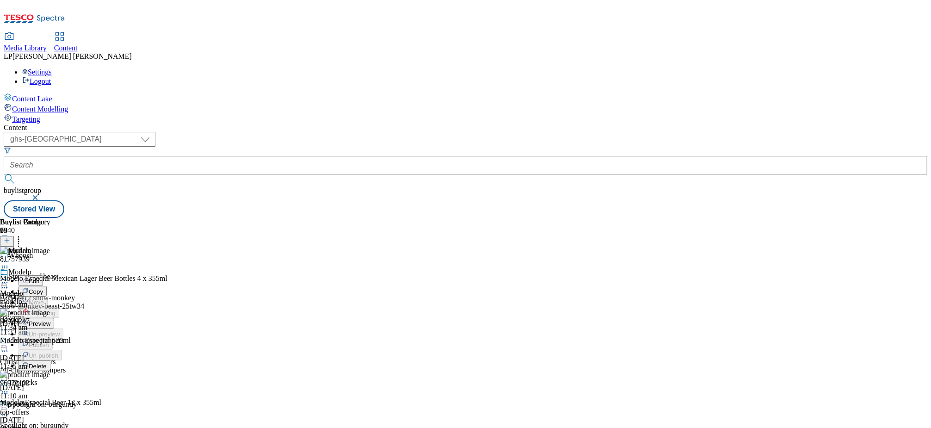
click at [54, 318] on button "Preview" at bounding box center [37, 323] width 36 height 11
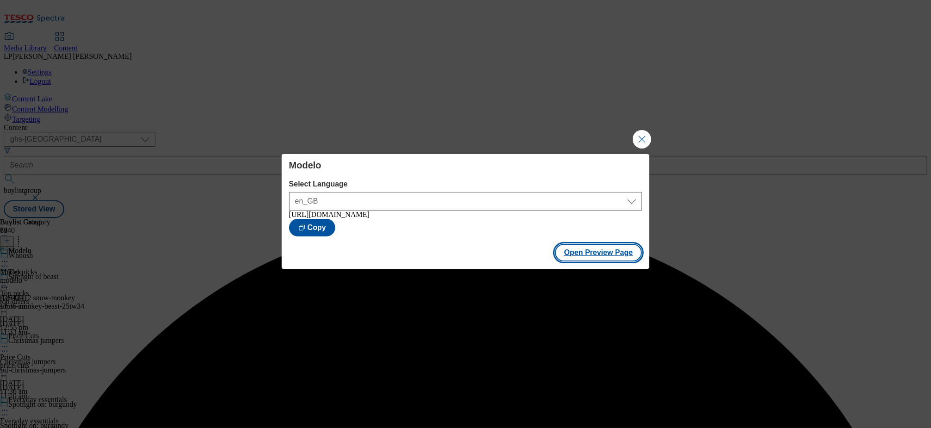
click at [596, 254] on button "Open Preview Page" at bounding box center [598, 253] width 87 height 18
click at [641, 140] on button "Close Modal" at bounding box center [642, 139] width 19 height 19
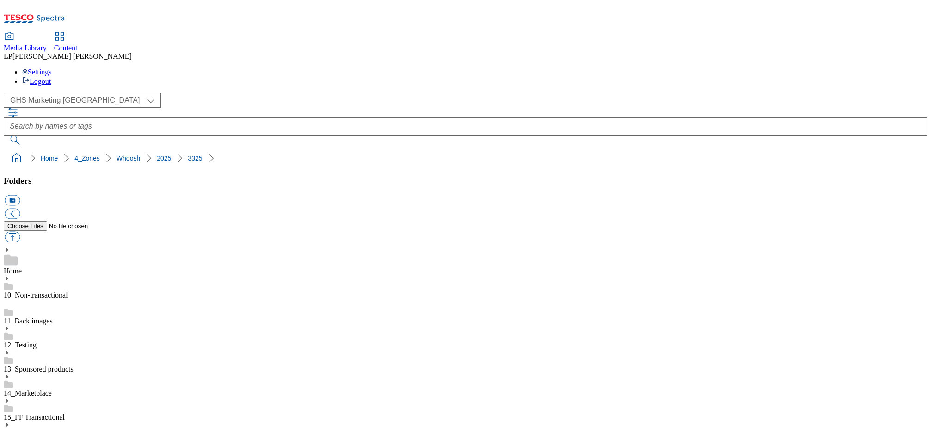
select select "flare-ghs-mktg"
